Goal: Task Accomplishment & Management: Use online tool/utility

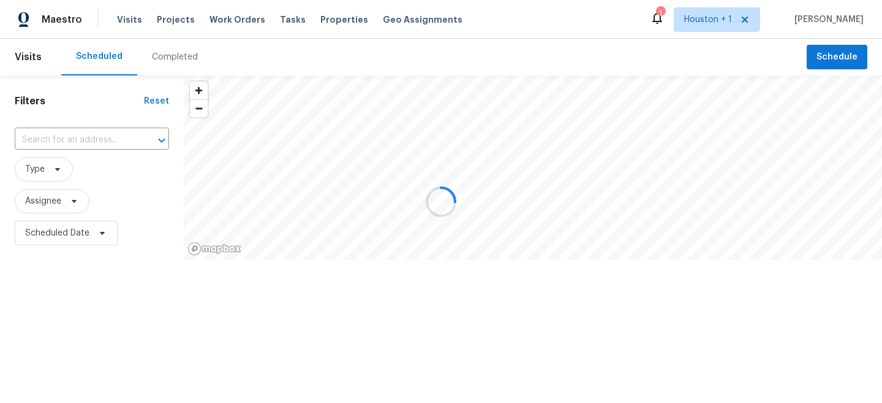
click at [3, 285] on div at bounding box center [441, 201] width 882 height 403
click at [40, 167] on div at bounding box center [441, 201] width 882 height 403
click at [48, 175] on div at bounding box center [441, 201] width 882 height 403
click at [38, 175] on div at bounding box center [441, 201] width 882 height 403
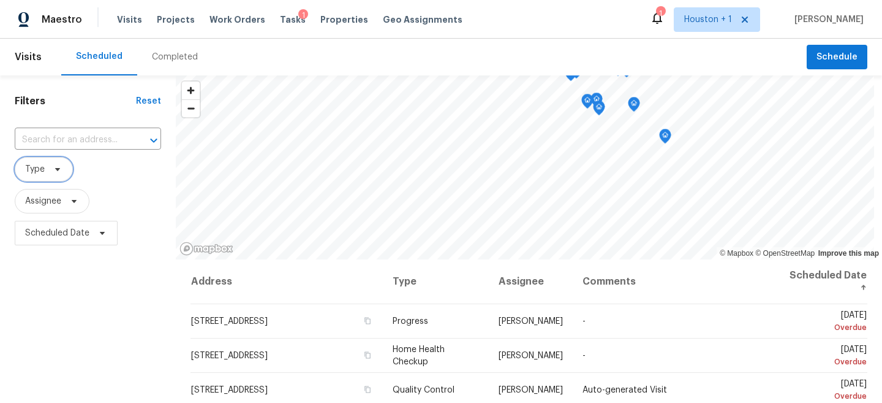
click at [38, 175] on span "Type" at bounding box center [35, 169] width 20 height 12
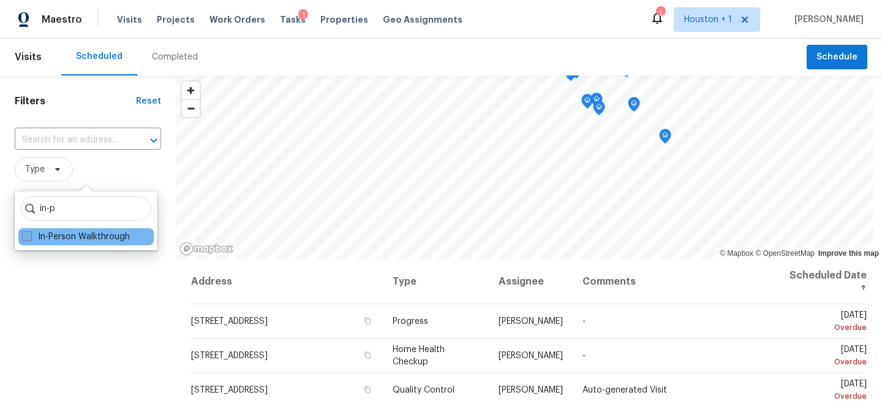
type input "in-p"
click at [57, 242] on label "In-Person Walkthrough" at bounding box center [76, 236] width 108 height 12
click at [30, 238] on input "In-Person Walkthrough" at bounding box center [26, 234] width 8 height 8
checkbox input "true"
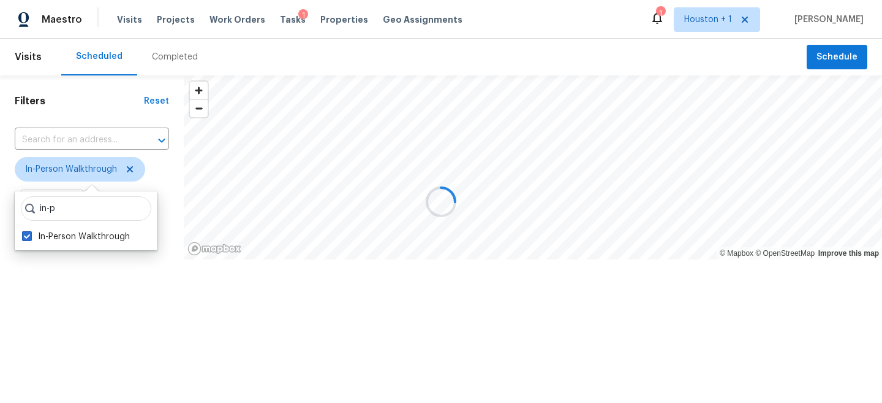
click at [66, 321] on div at bounding box center [441, 201] width 882 height 403
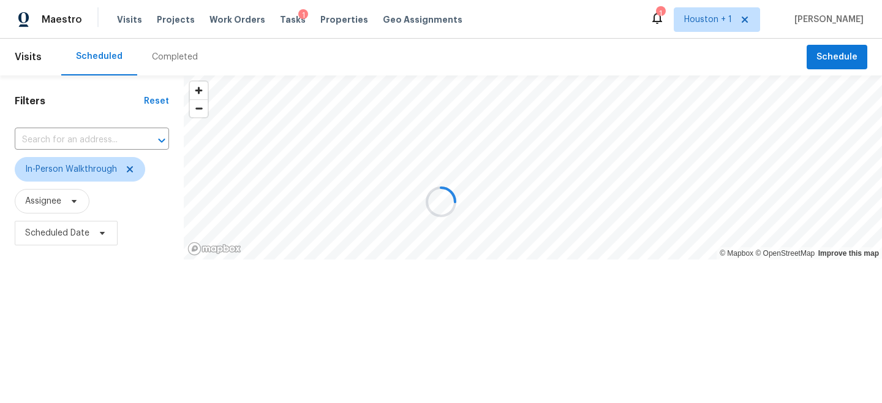
click at [55, 200] on div at bounding box center [441, 201] width 882 height 403
click at [66, 226] on div at bounding box center [441, 201] width 882 height 403
click at [59, 242] on div at bounding box center [441, 201] width 882 height 403
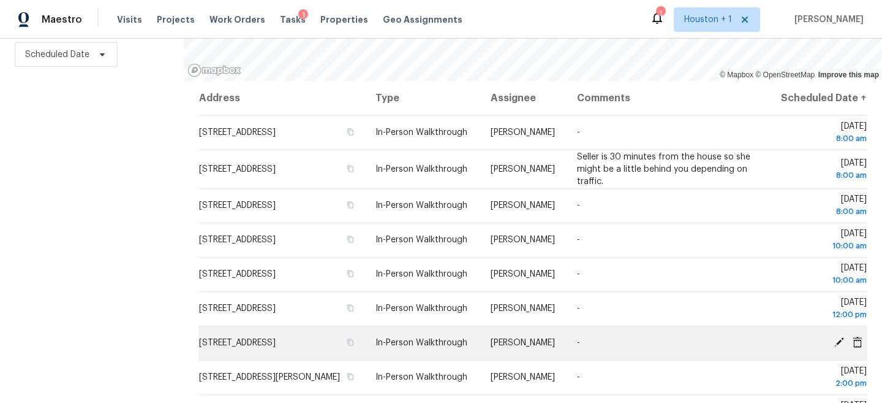
scroll to position [1, 0]
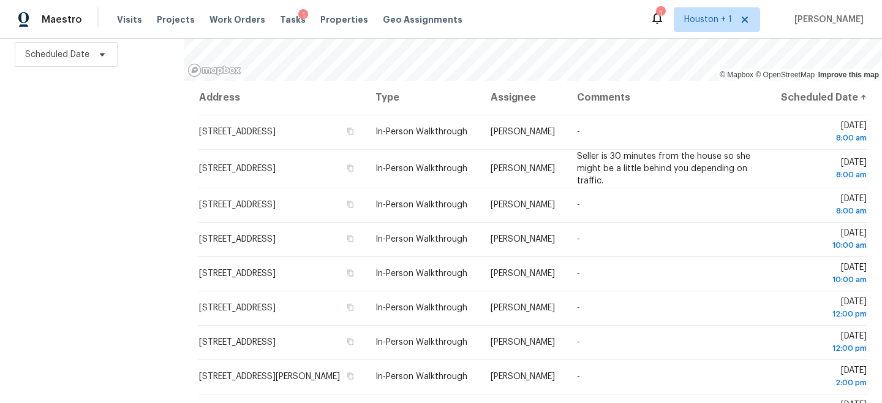
click at [75, 218] on div "Filters Reset ​ In-Person Walkthrough Assignee Scheduled Date" at bounding box center [92, 150] width 184 height 506
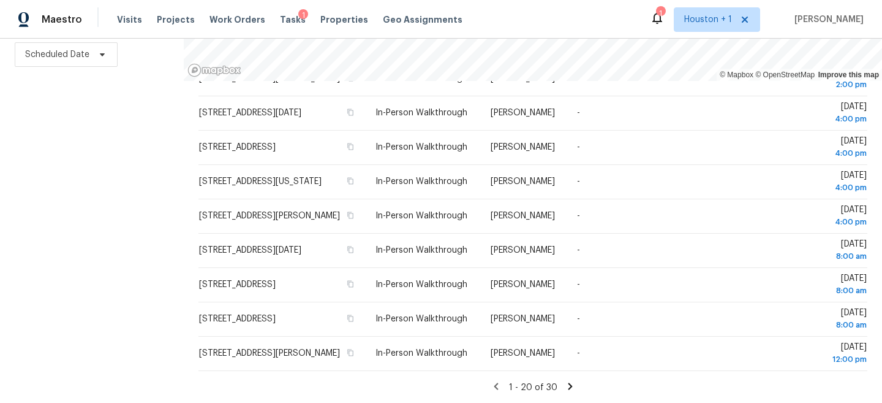
scroll to position [0, 0]
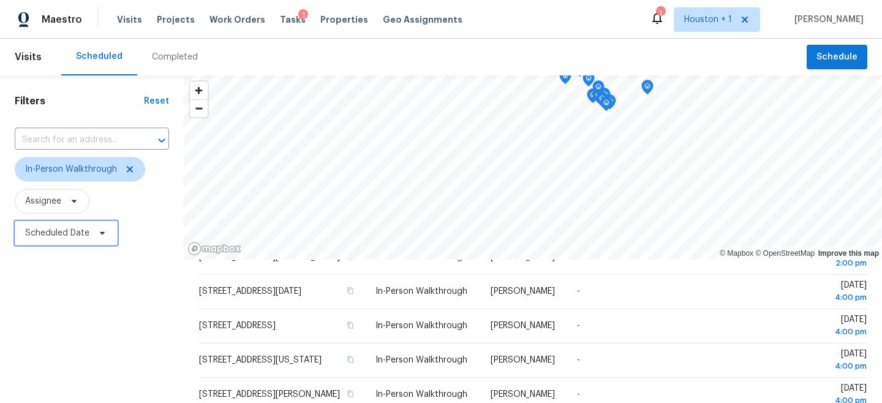
click at [40, 239] on span "Scheduled Date" at bounding box center [66, 233] width 103 height 25
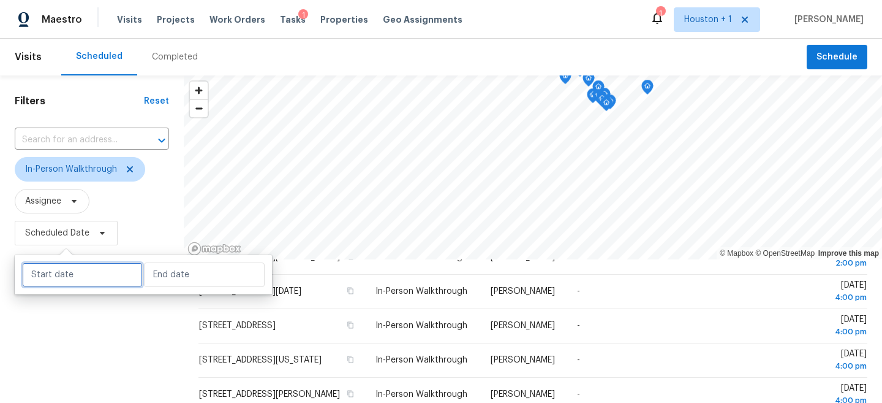
select select "9"
select select "2025"
select select "10"
select select "2025"
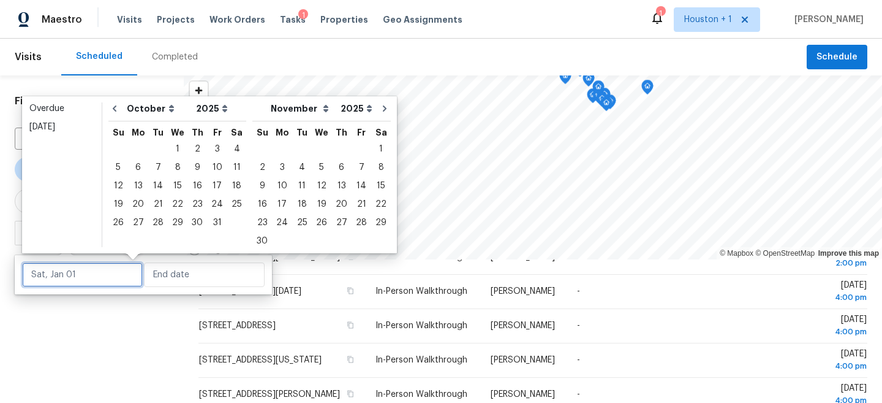
click at [50, 277] on input "text" at bounding box center [82, 274] width 121 height 25
click at [139, 165] on div "6" at bounding box center [138, 167] width 20 height 17
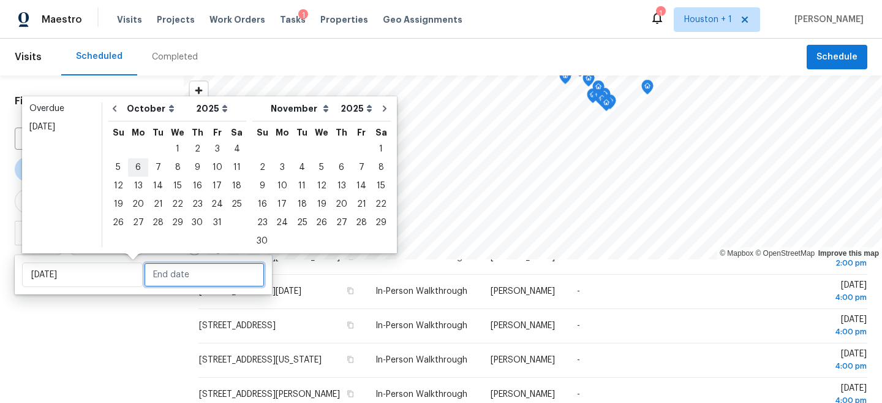
type input "Mon, Oct 06"
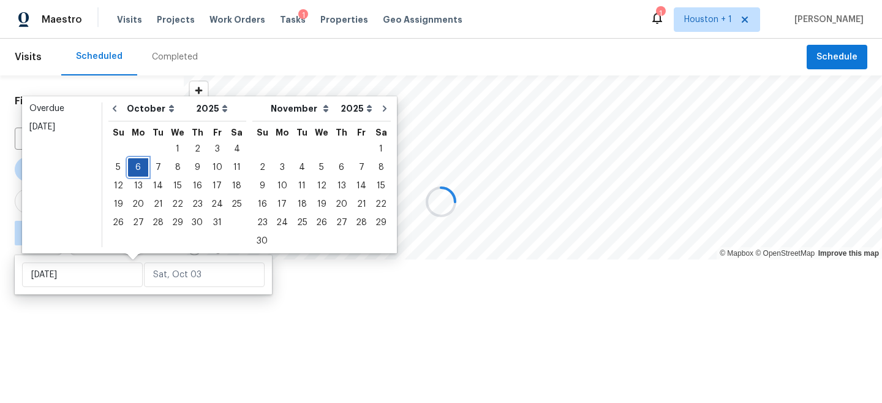
click at [139, 165] on div "6" at bounding box center [138, 167] width 20 height 17
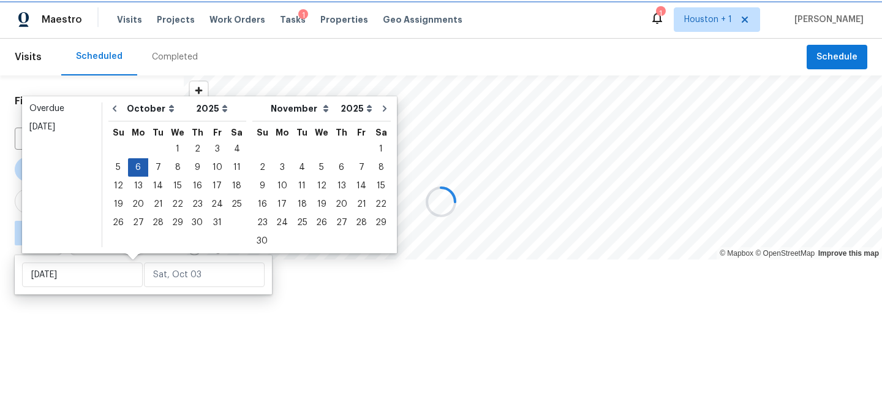
type input "Mon, Oct 06"
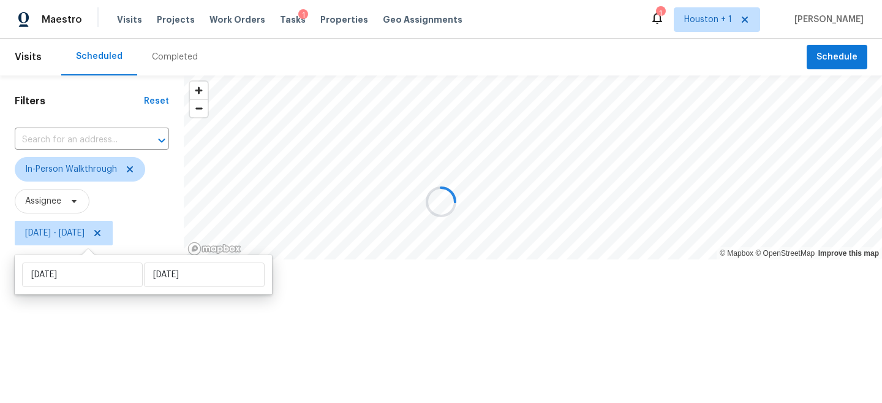
click at [108, 324] on div "Filters Reset ​ In-Person Walkthrough Assignee Mon, Oct 06 - Mon, Oct 06" at bounding box center [92, 206] width 184 height 262
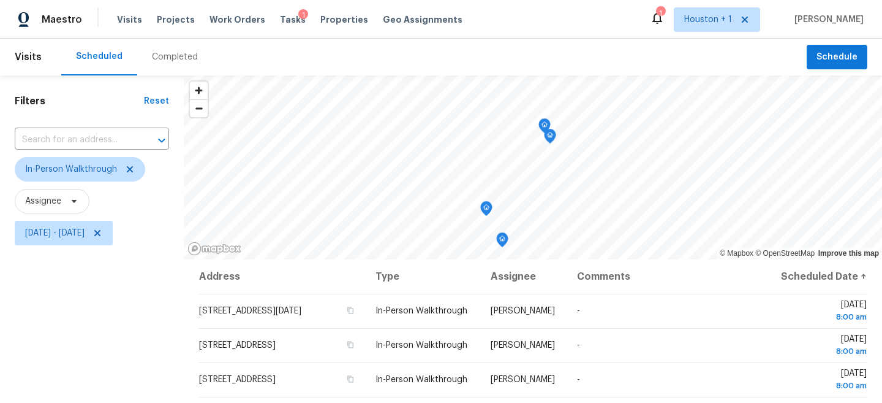
scroll to position [178, 0]
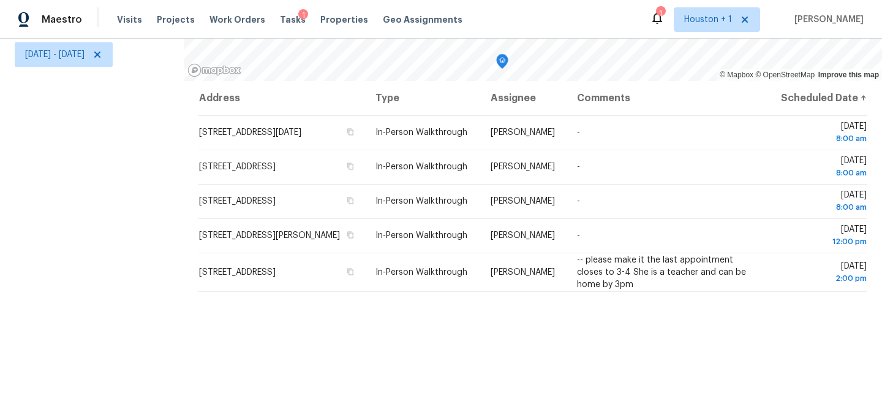
click at [141, 279] on div "Filters Reset ​ In-Person Walkthrough Assignee Mon, Oct 06 - Mon, Oct 06" at bounding box center [92, 150] width 184 height 506
